Goal: Use online tool/utility: Utilize a website feature to perform a specific function

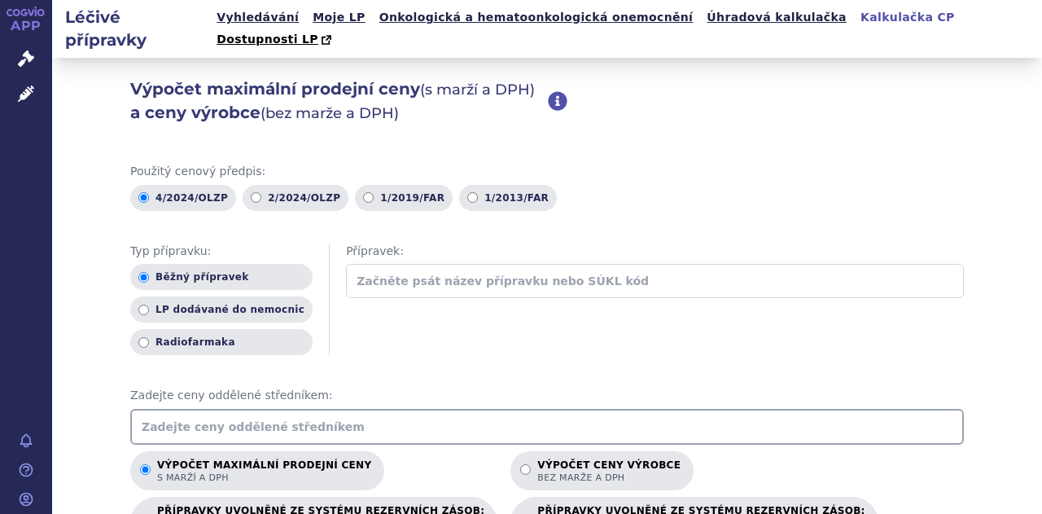
click at [182, 409] on input "text" at bounding box center [547, 427] width 834 height 36
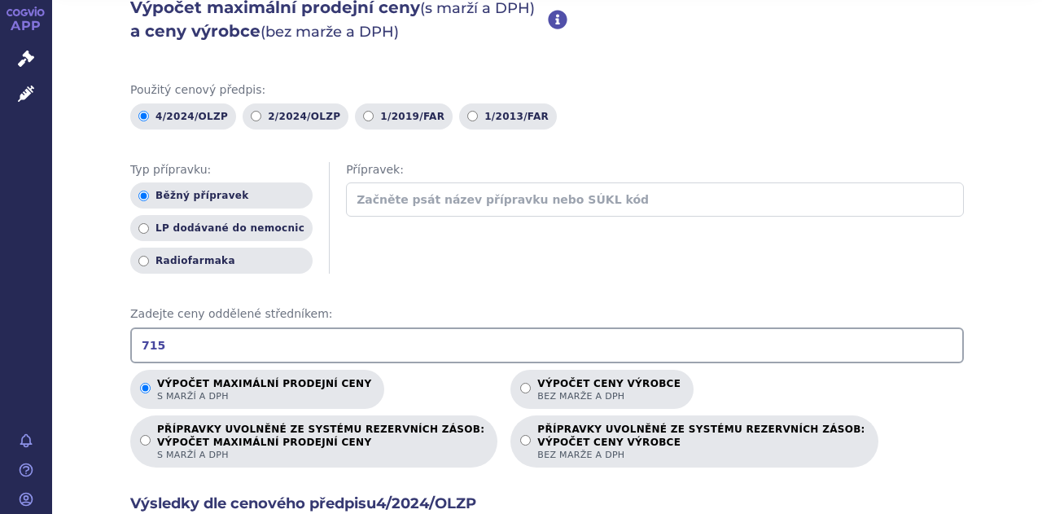
click at [564, 200] on div "Přípravek:" at bounding box center [655, 194] width 618 height 65
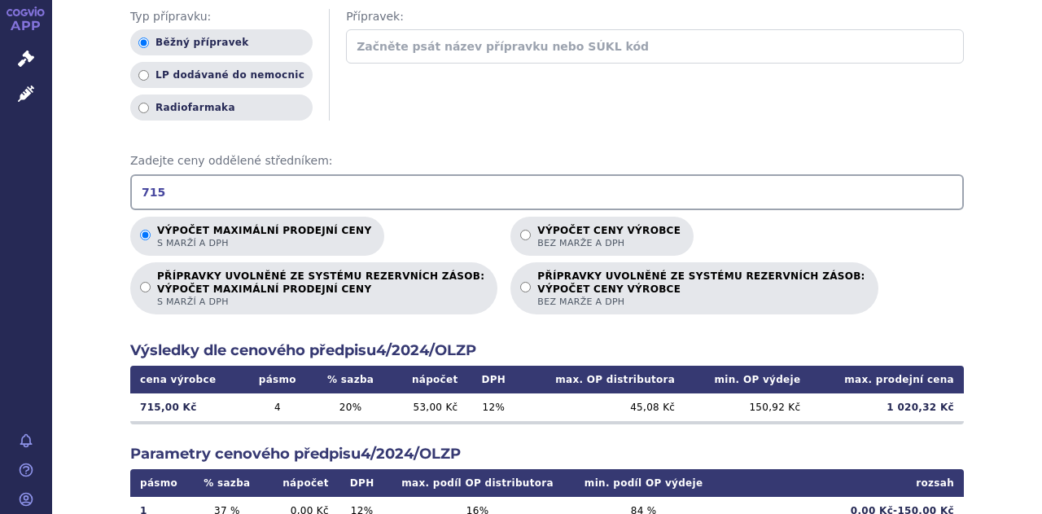
scroll to position [244, 0]
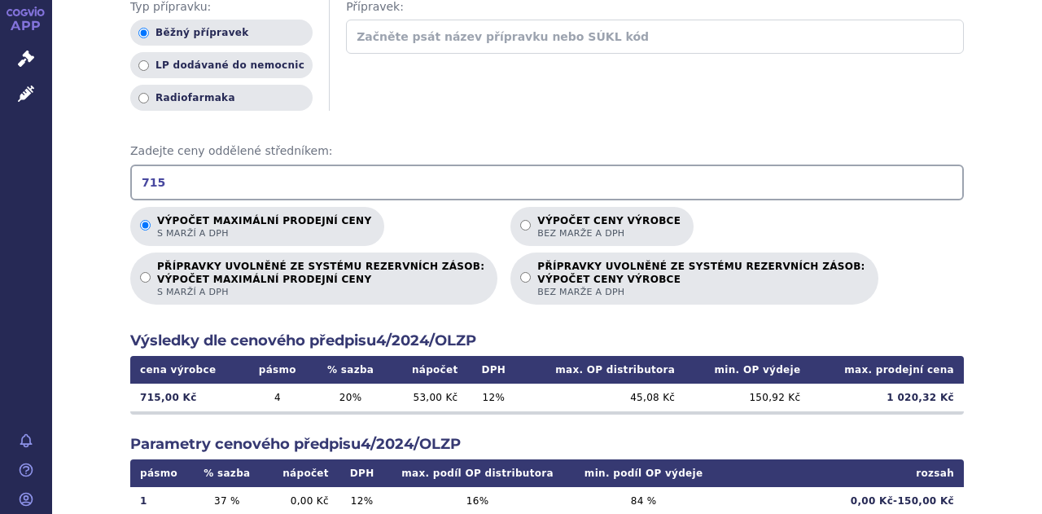
drag, startPoint x: 182, startPoint y: 167, endPoint x: -10, endPoint y: 167, distance: 192.1
click at [0, 167] on html "APP Správní řízení Léčivé přípravky Notifikace [GEOGRAPHIC_DATA] [PERSON_NAME]" at bounding box center [521, 257] width 1042 height 514
type input "974"
